Goal: Information Seeking & Learning: Stay updated

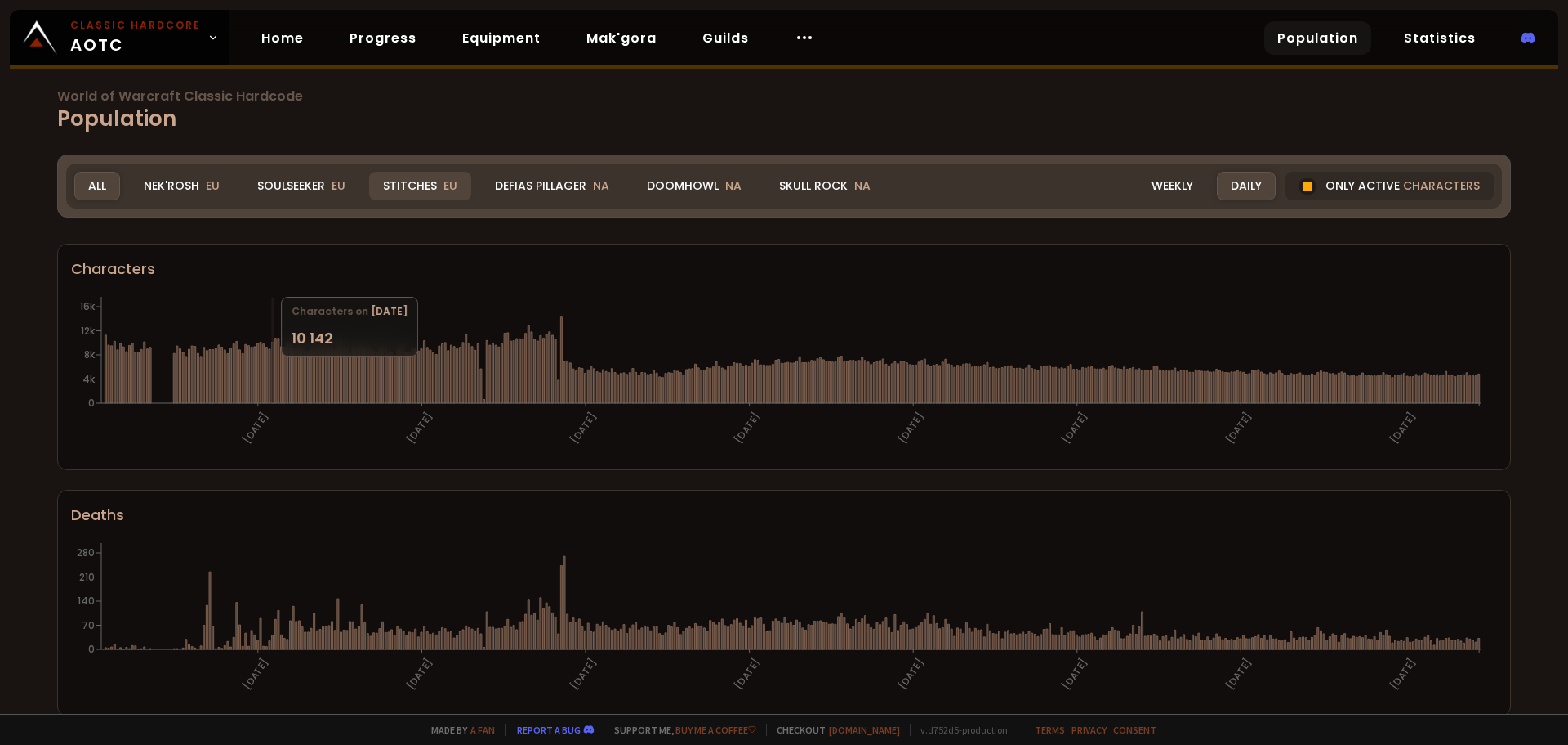
click at [423, 185] on div "Stitches EU" at bounding box center [420, 186] width 102 height 29
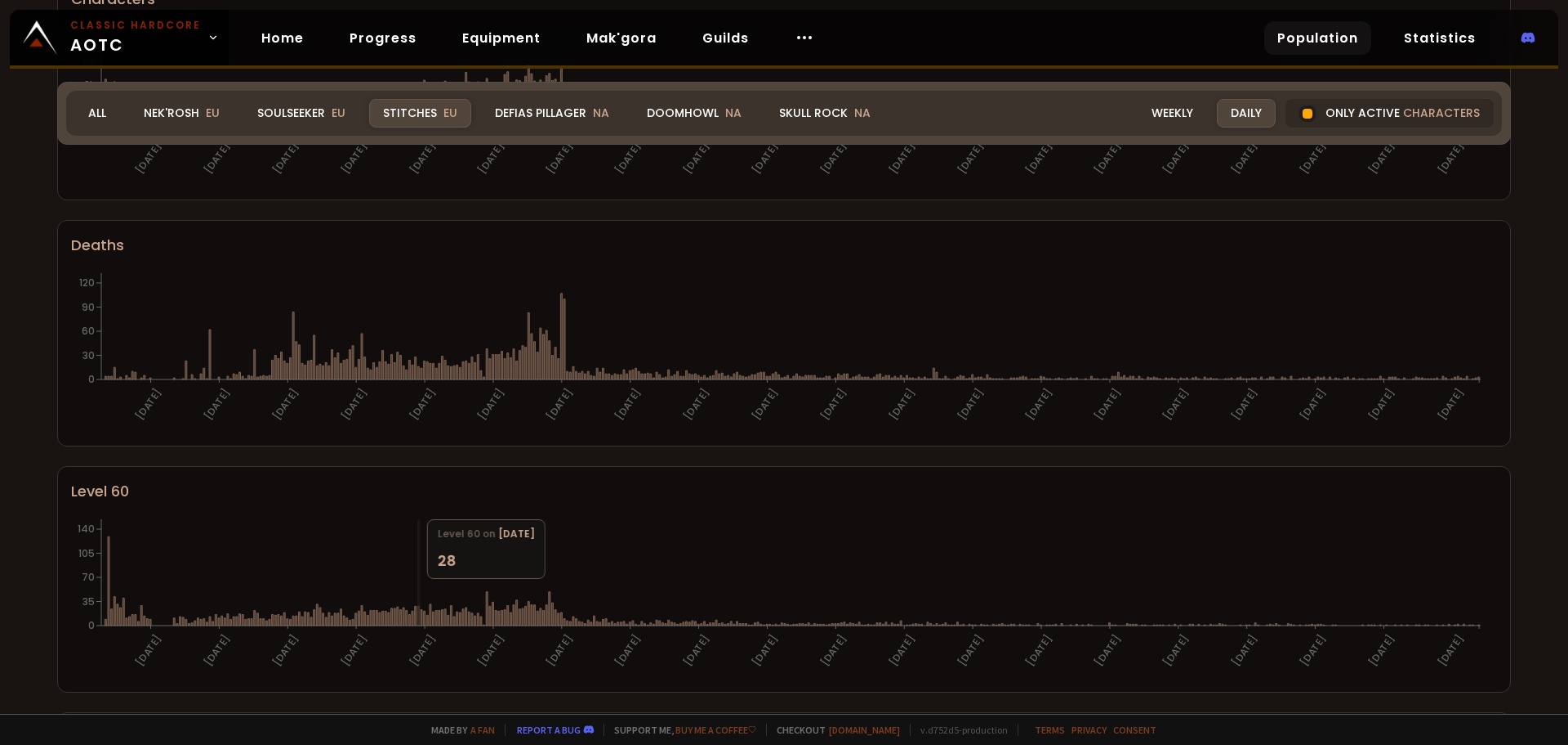
scroll to position [136, 0]
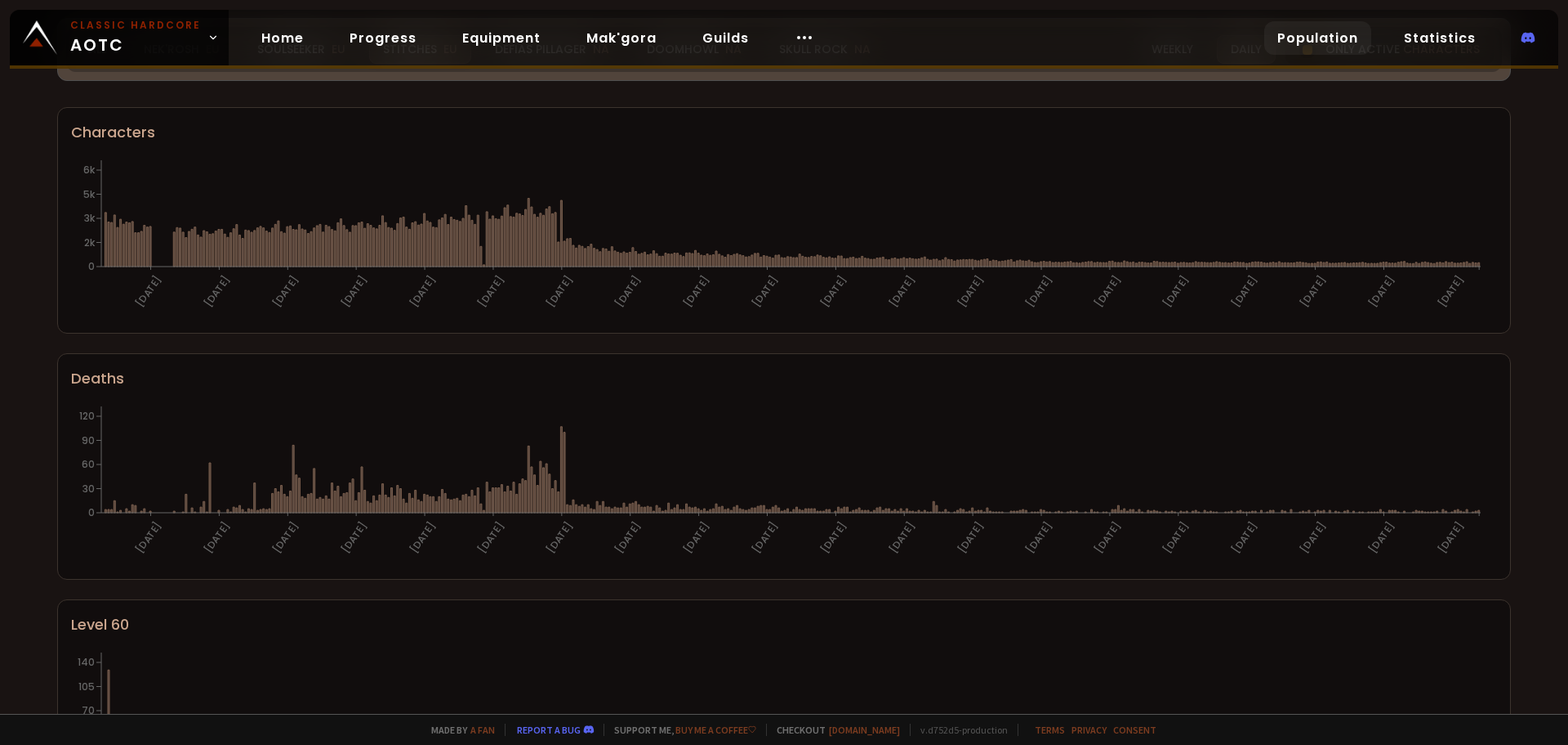
scroll to position [0, 0]
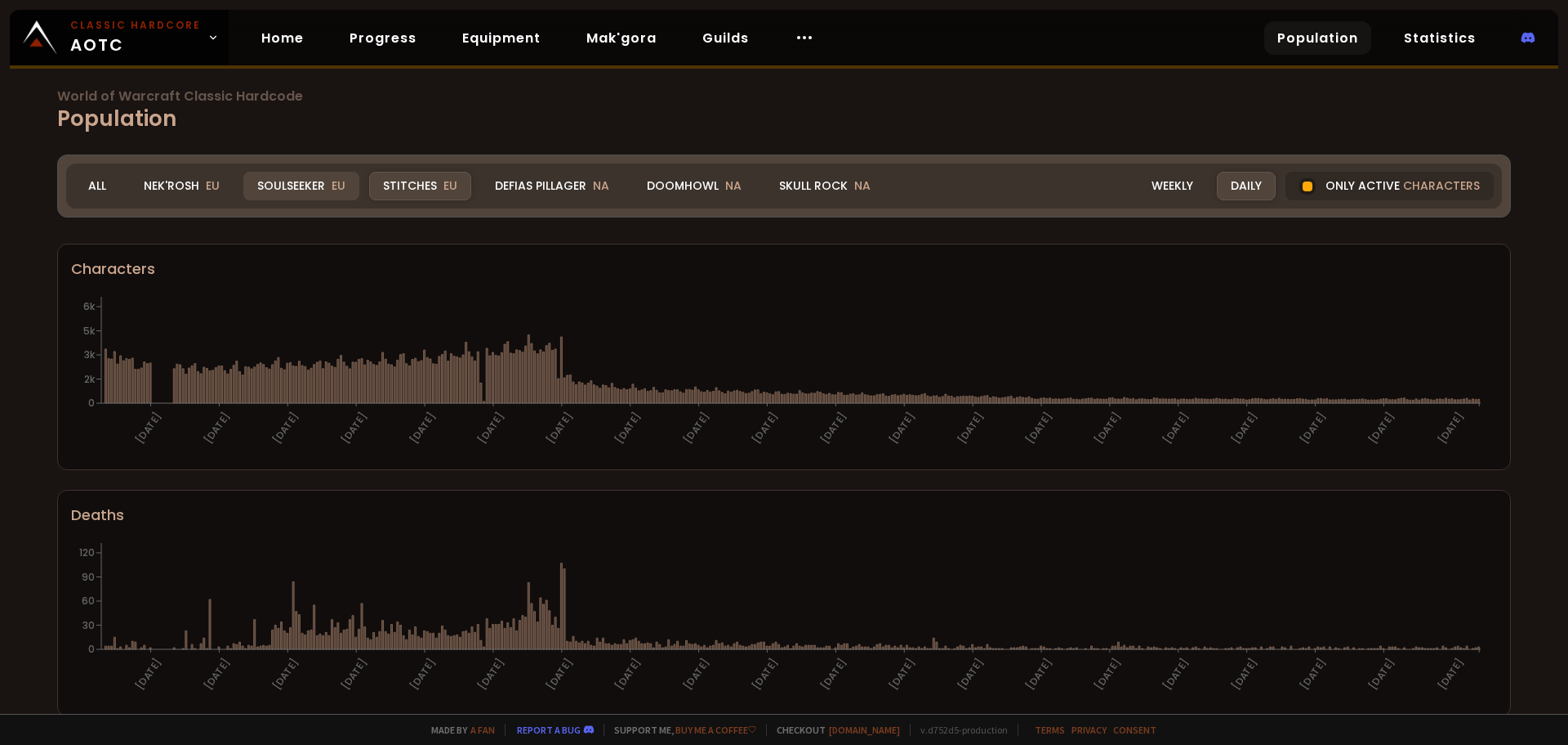
click at [310, 189] on div "Soulseeker EU" at bounding box center [301, 186] width 116 height 29
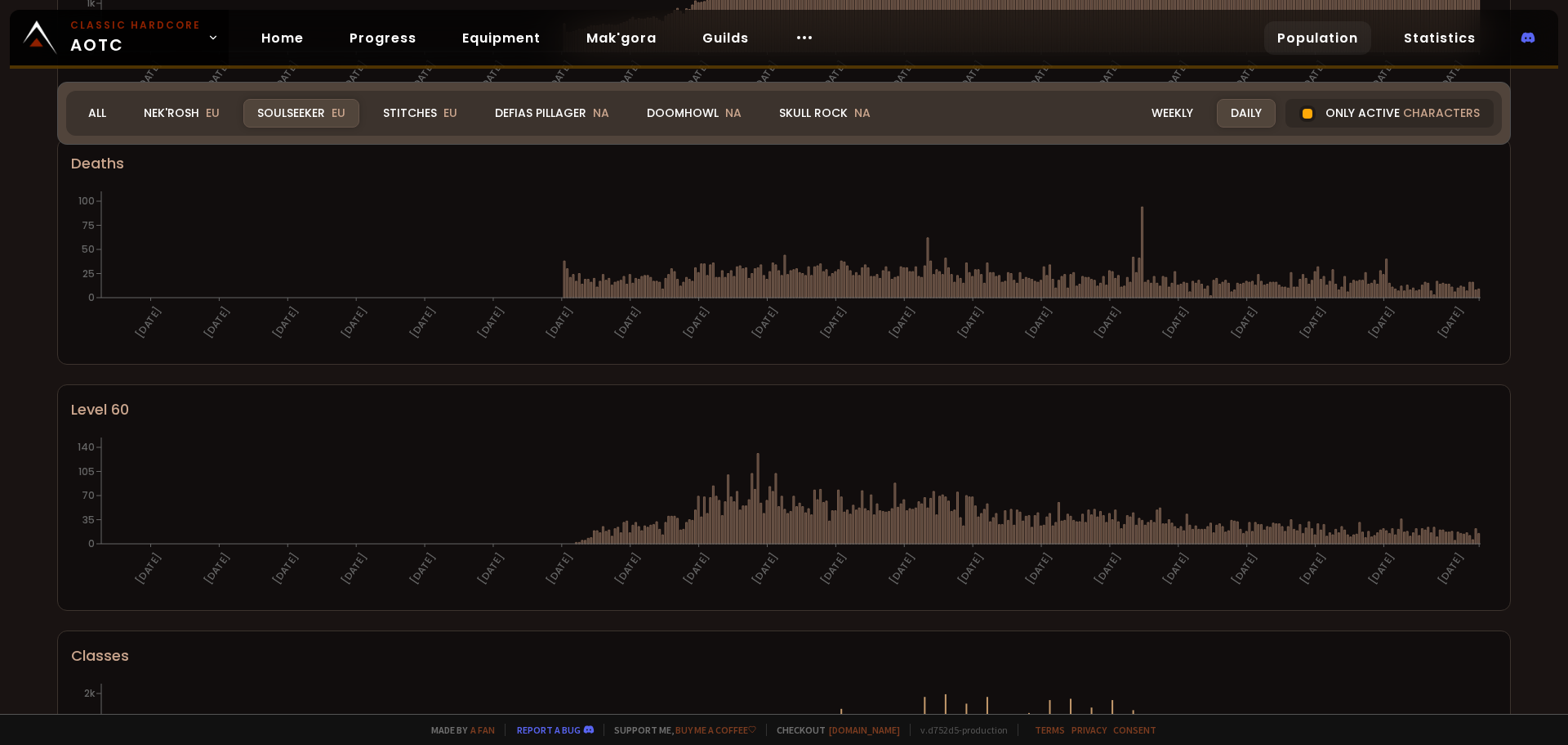
scroll to position [75, 0]
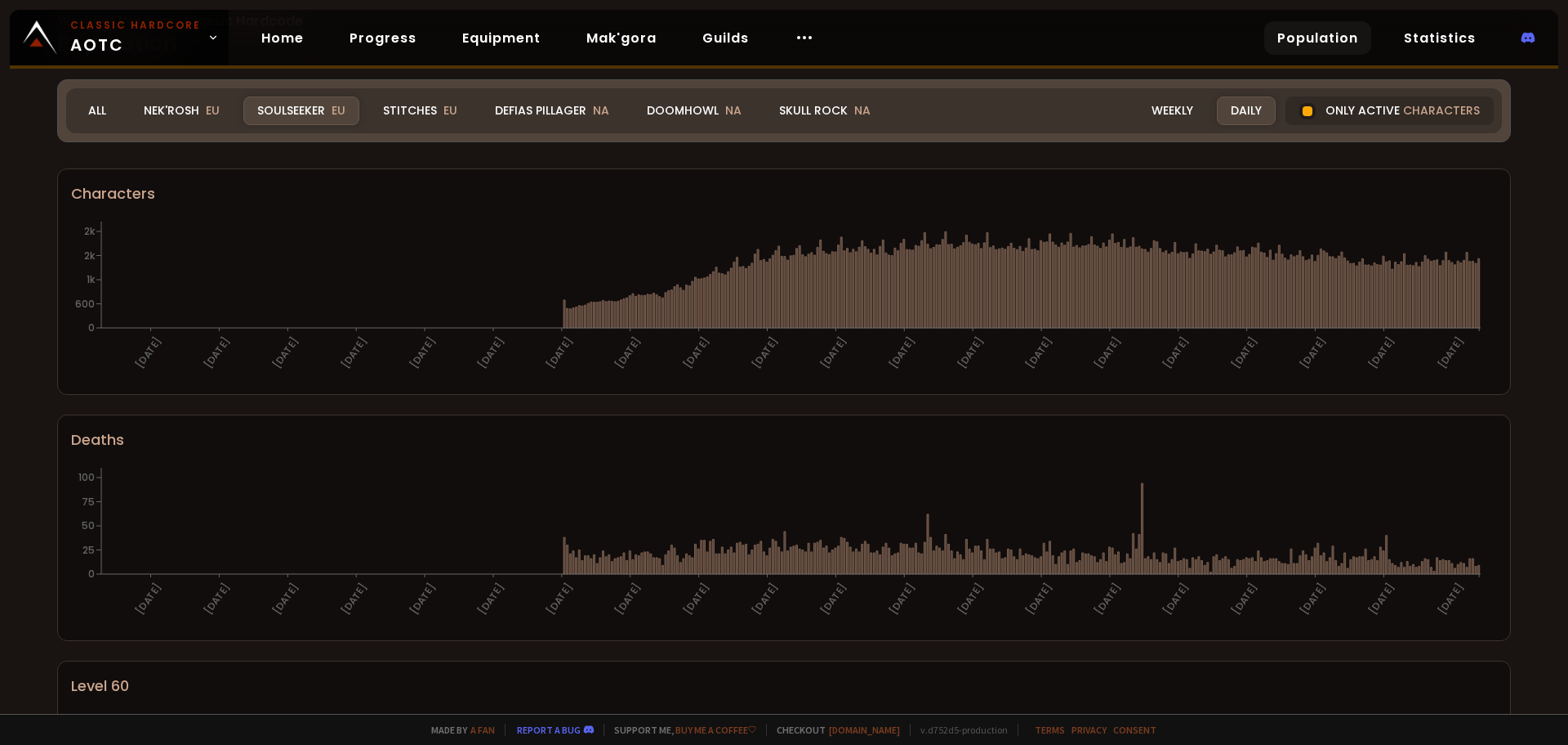
click at [1311, 111] on div "World of Warcraft Classic Hardcode Population Realm Soulseeker All Nek'Rosh EU …" at bounding box center [784, 356] width 1568 height 713
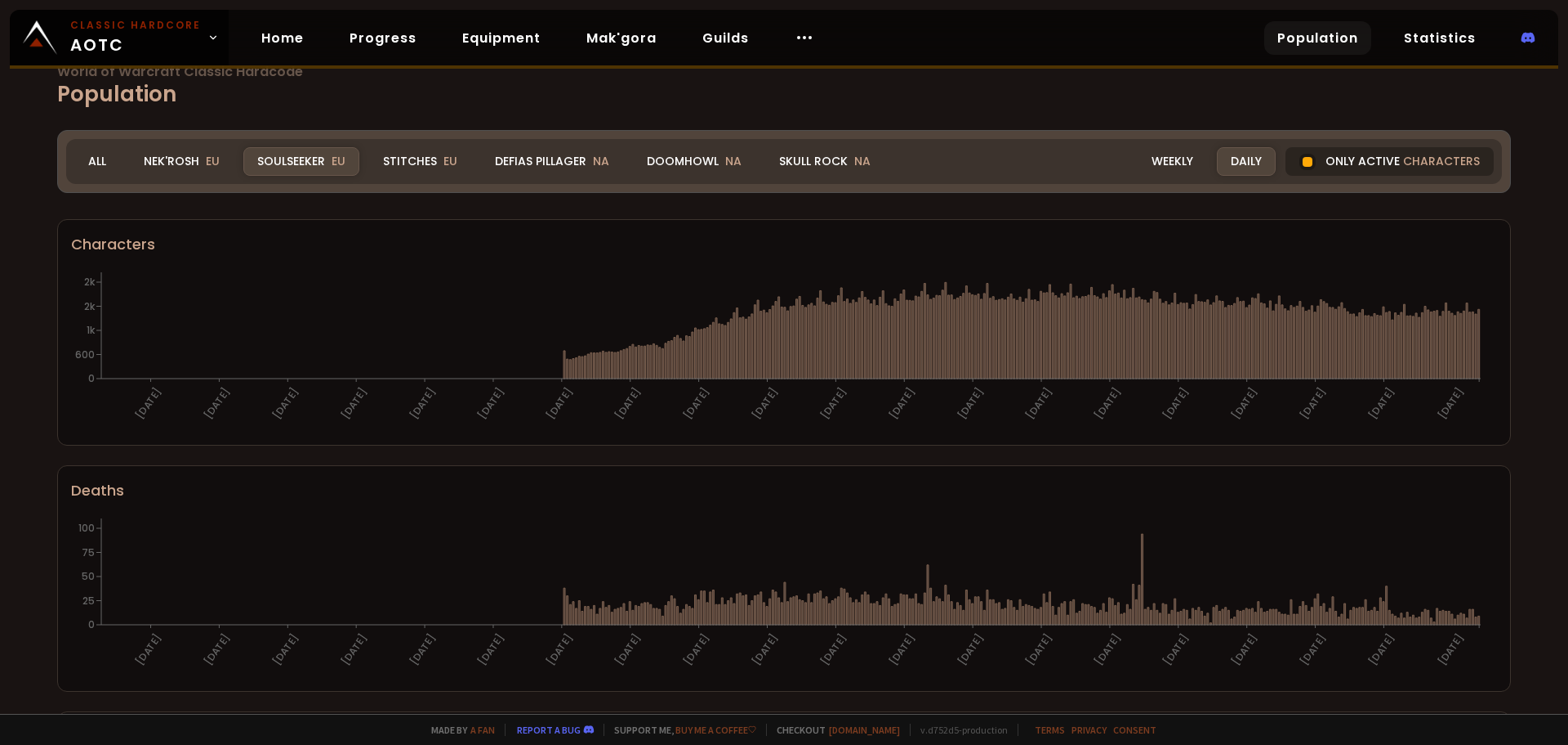
click at [1303, 158] on div at bounding box center [1308, 161] width 10 height 10
click at [1172, 163] on div "Weekly" at bounding box center [1173, 161] width 69 height 29
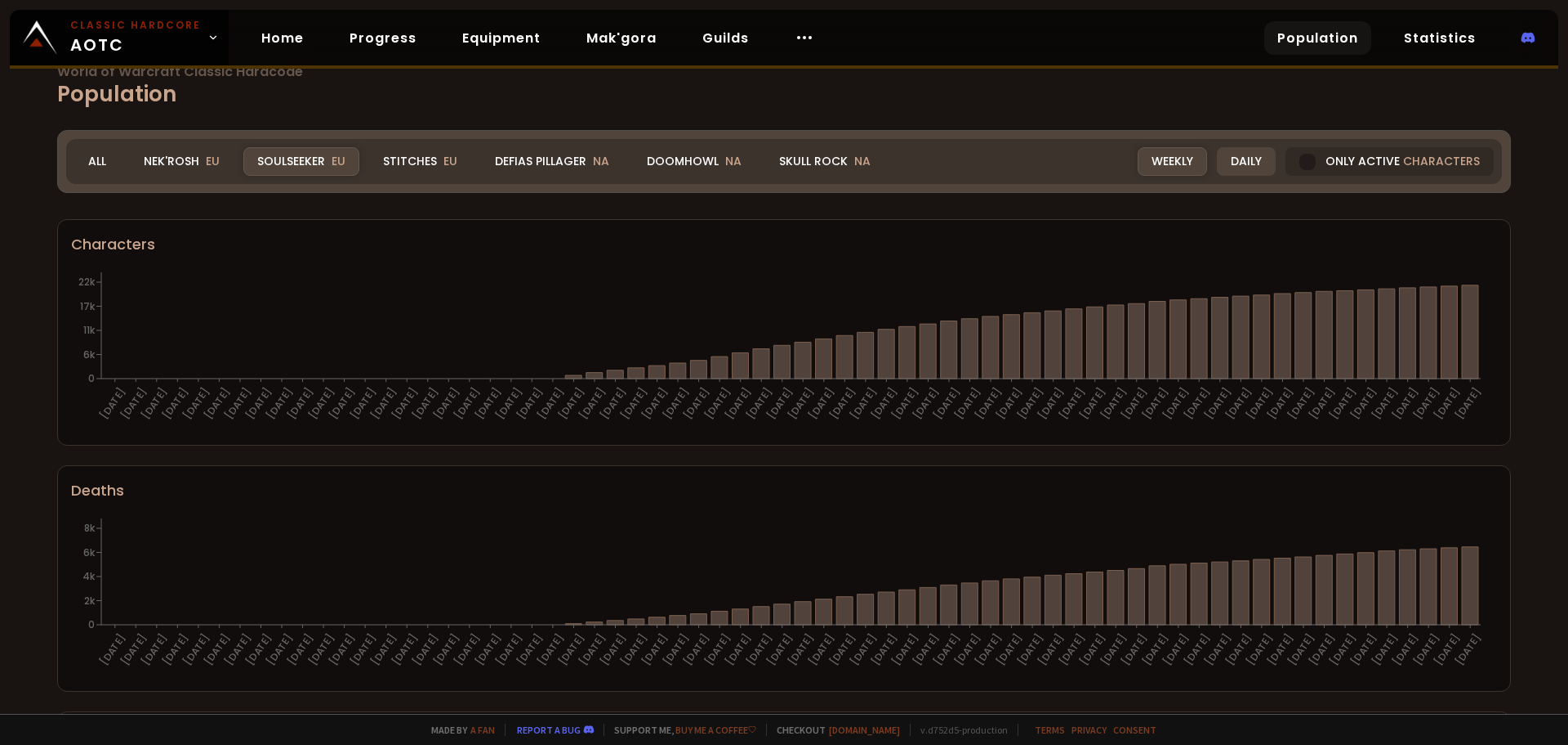
click at [1227, 156] on div "Daily" at bounding box center [1246, 161] width 59 height 29
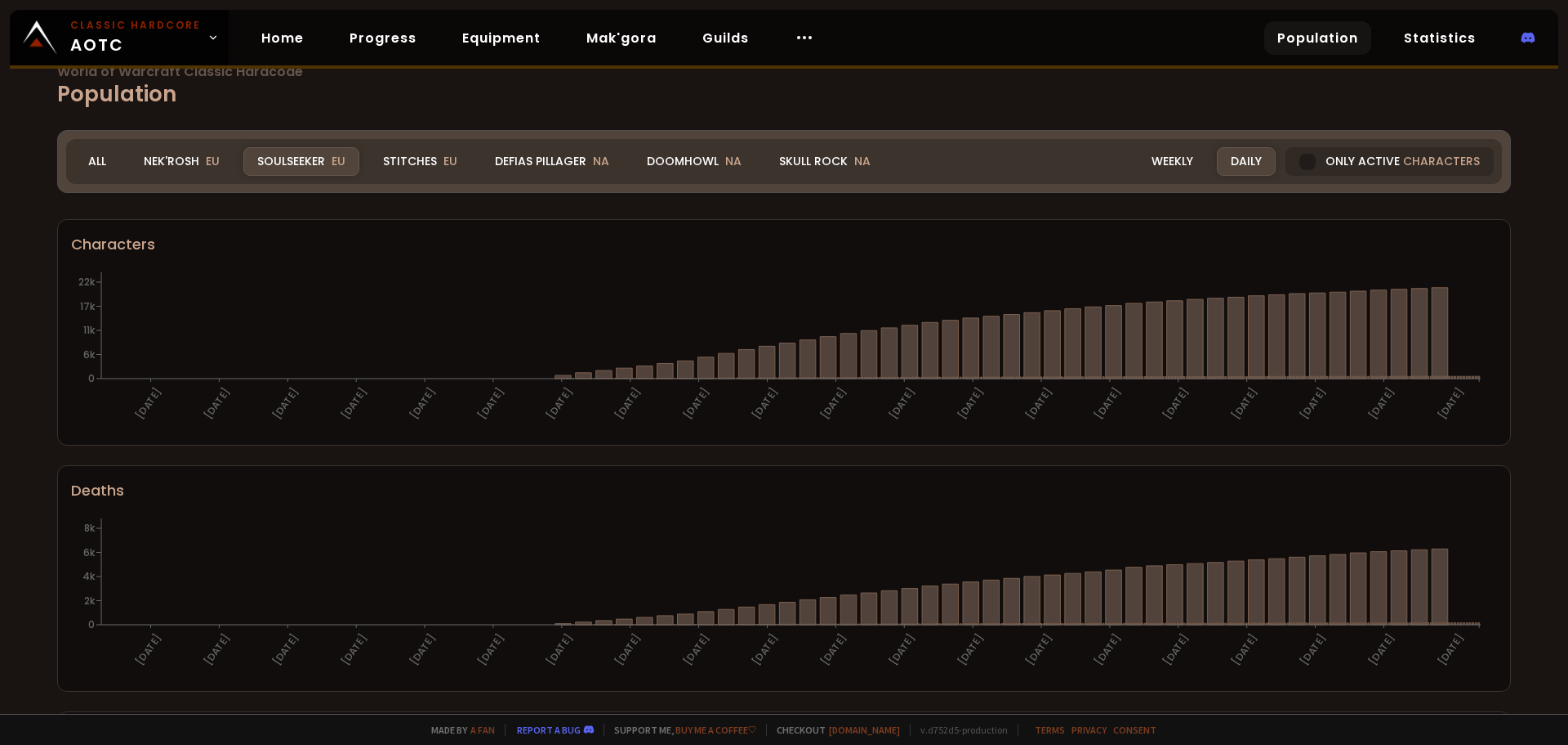
click at [1302, 160] on div at bounding box center [1307, 161] width 16 height 16
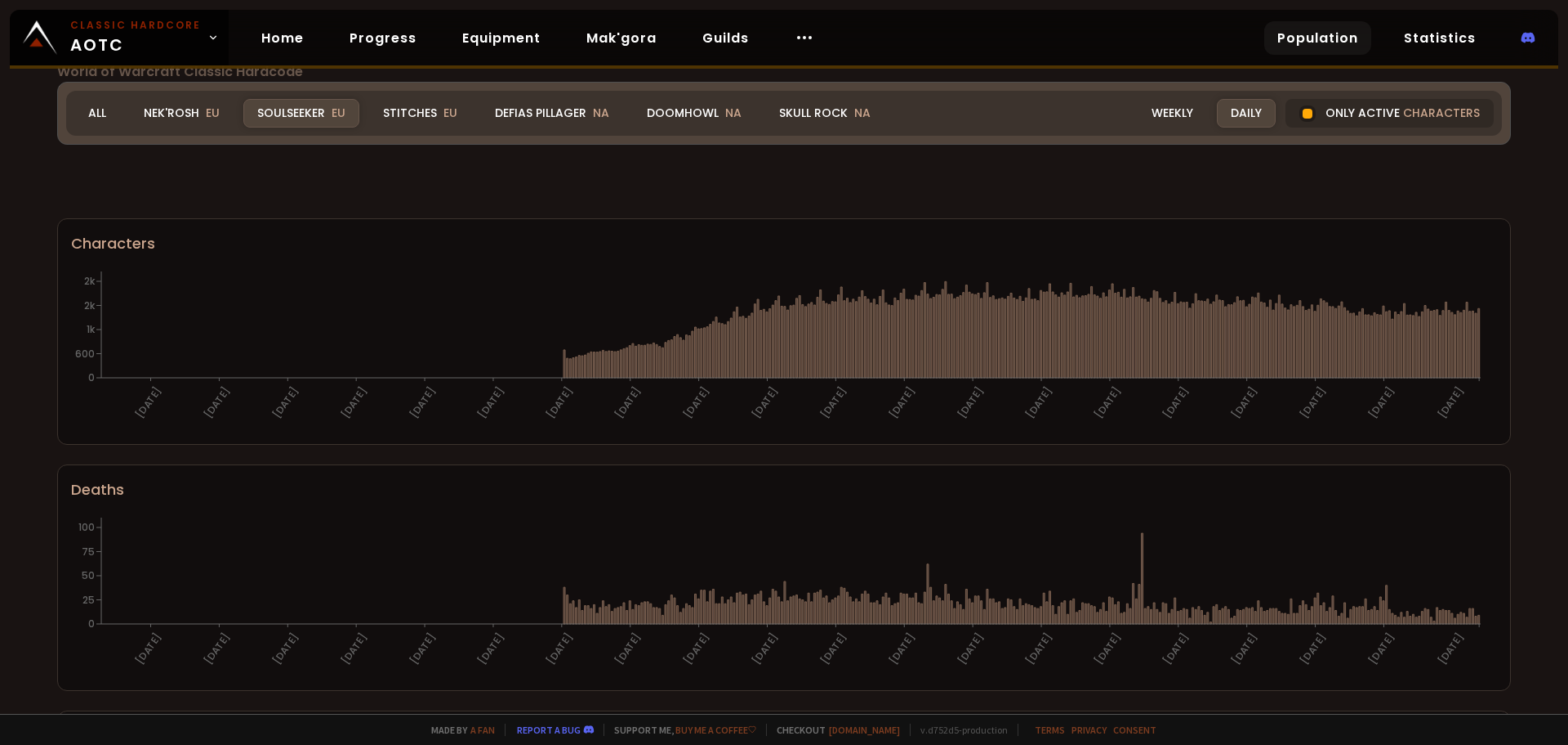
scroll to position [923, 0]
